Goal: Task Accomplishment & Management: Use online tool/utility

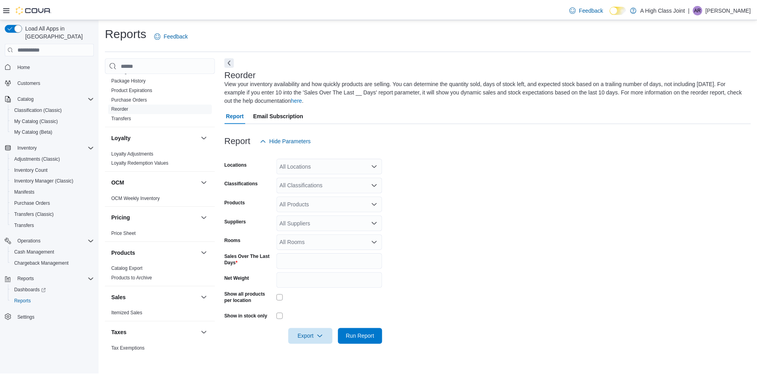
scroll to position [408, 0]
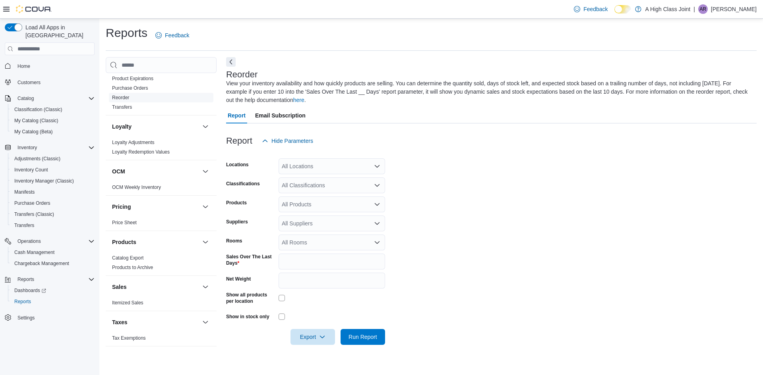
click at [133, 96] on span "Reorder" at bounding box center [161, 98] width 104 height 10
click at [315, 163] on div "All Locations" at bounding box center [331, 166] width 106 height 16
click at [321, 204] on span "[STREET_ADDRESS]" at bounding box center [323, 203] width 55 height 8
click at [365, 340] on span "Run Report" at bounding box center [362, 337] width 29 height 8
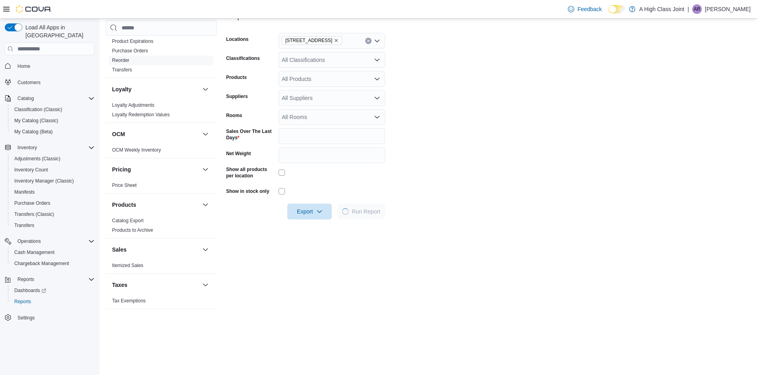
scroll to position [119, 0]
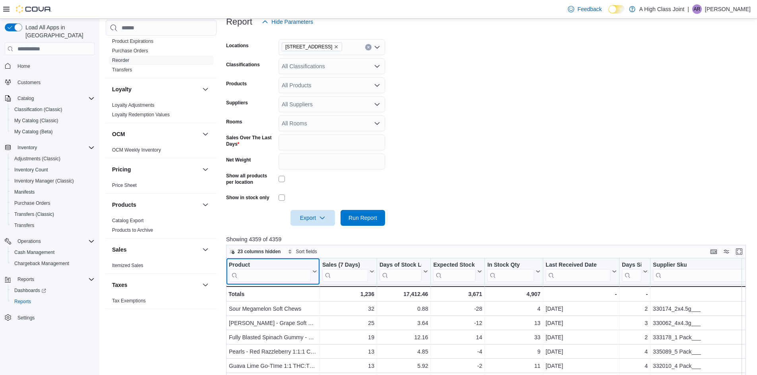
click at [260, 274] on input "search" at bounding box center [270, 275] width 82 height 13
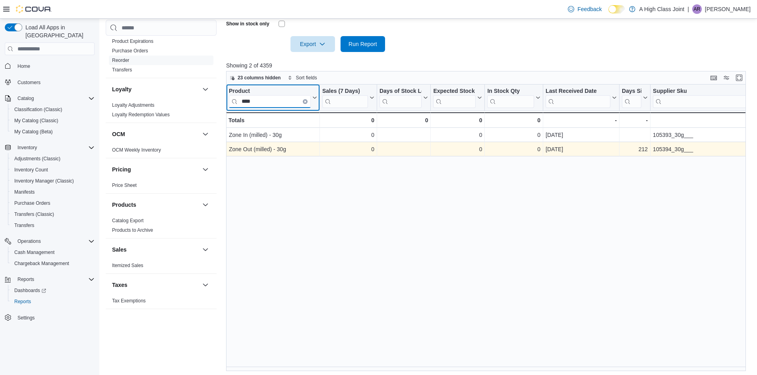
scroll to position [296, 0]
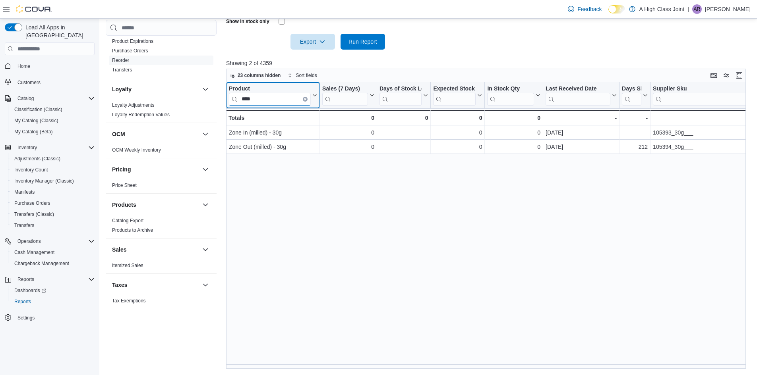
type input "****"
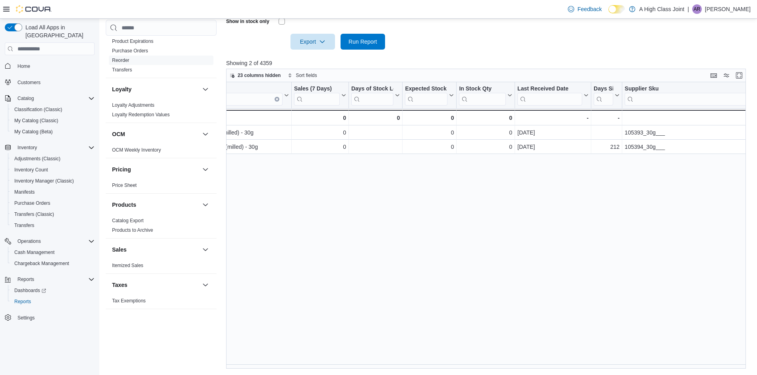
scroll to position [0, 0]
